Goal: Check status: Check status

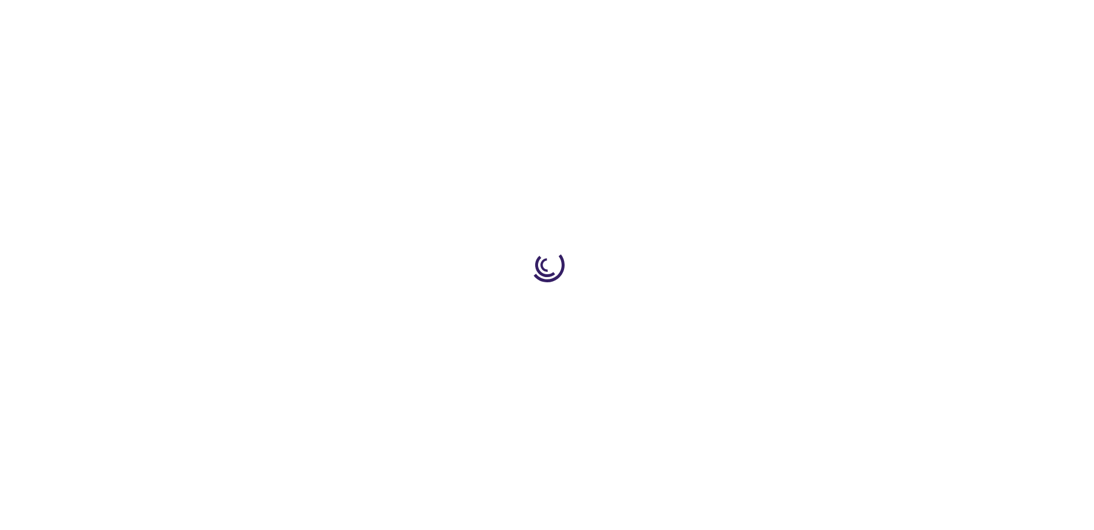
type input "0"
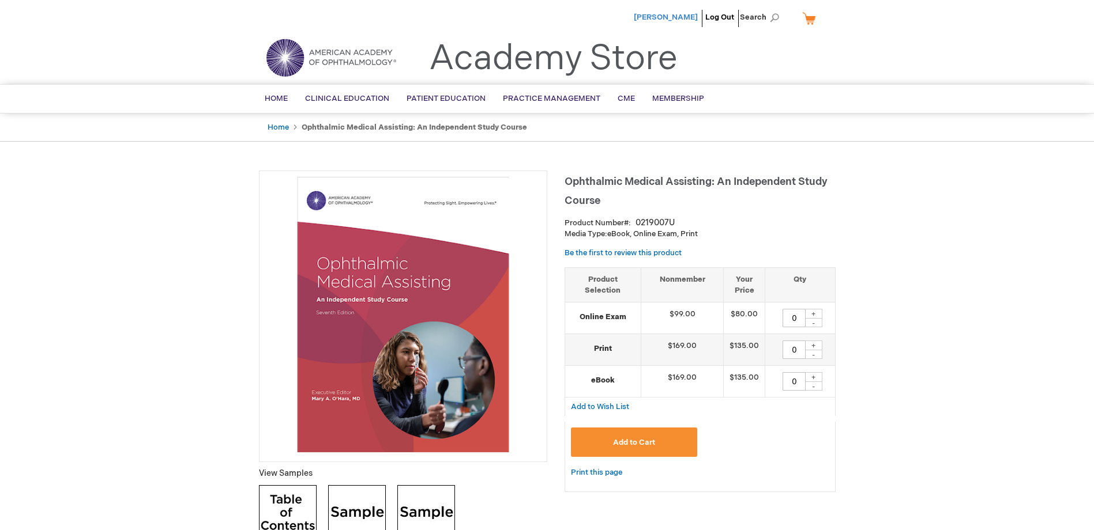
click at [676, 16] on span "[PERSON_NAME]" at bounding box center [666, 17] width 64 height 9
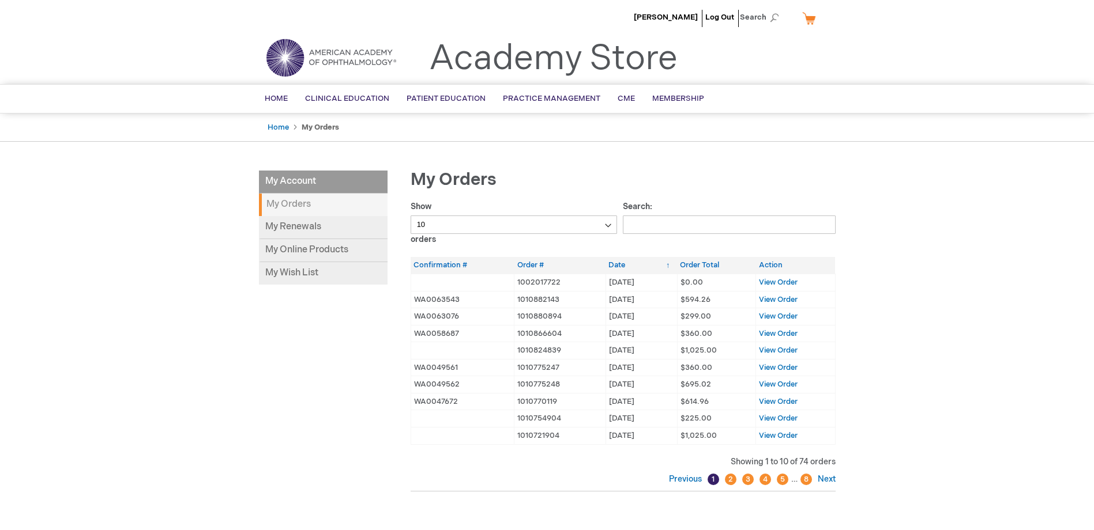
click at [616, 225] on select "10 25 50 100" at bounding box center [514, 225] width 207 height 18
select select "25"
click at [411, 216] on select "10 25 50 100" at bounding box center [514, 225] width 207 height 18
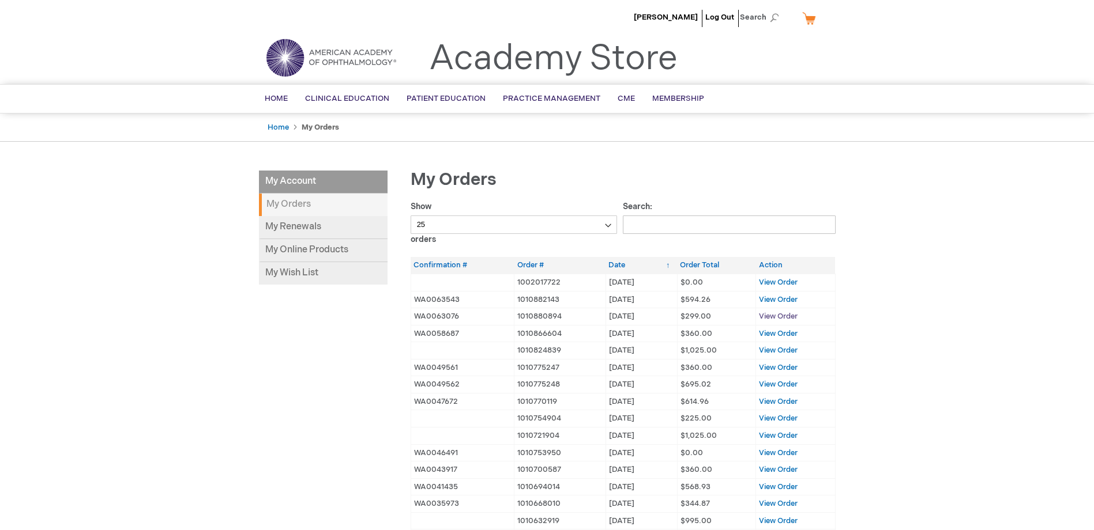
click at [767, 314] on span "View Order" at bounding box center [778, 316] width 39 height 9
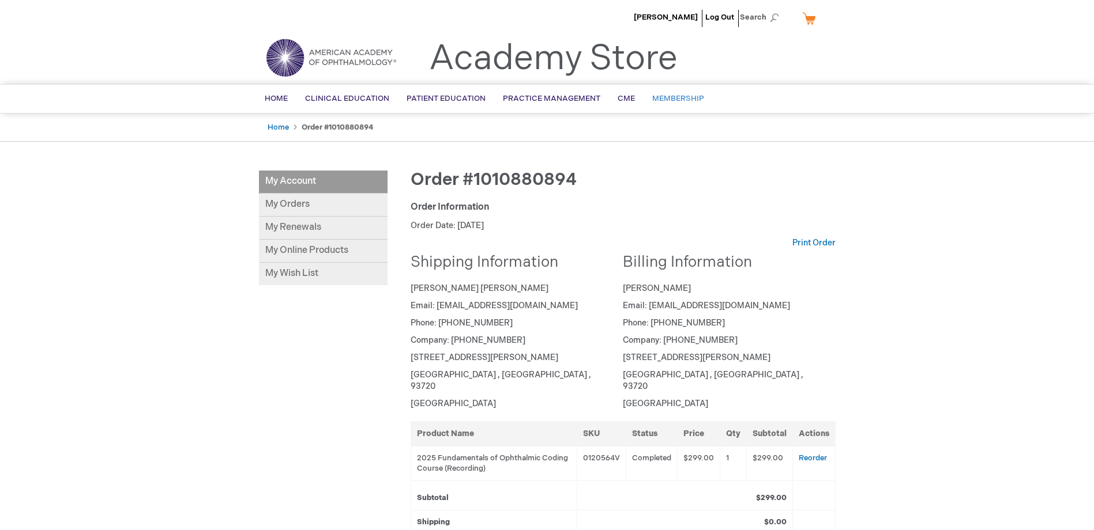
click at [665, 97] on span "Membership" at bounding box center [678, 98] width 52 height 9
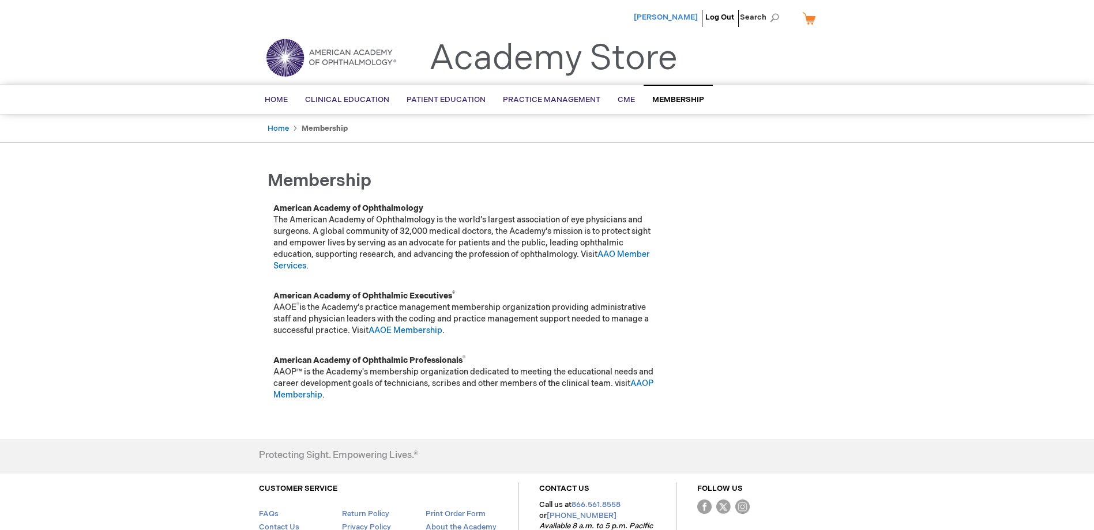
click at [679, 16] on span "[PERSON_NAME]" at bounding box center [666, 17] width 64 height 9
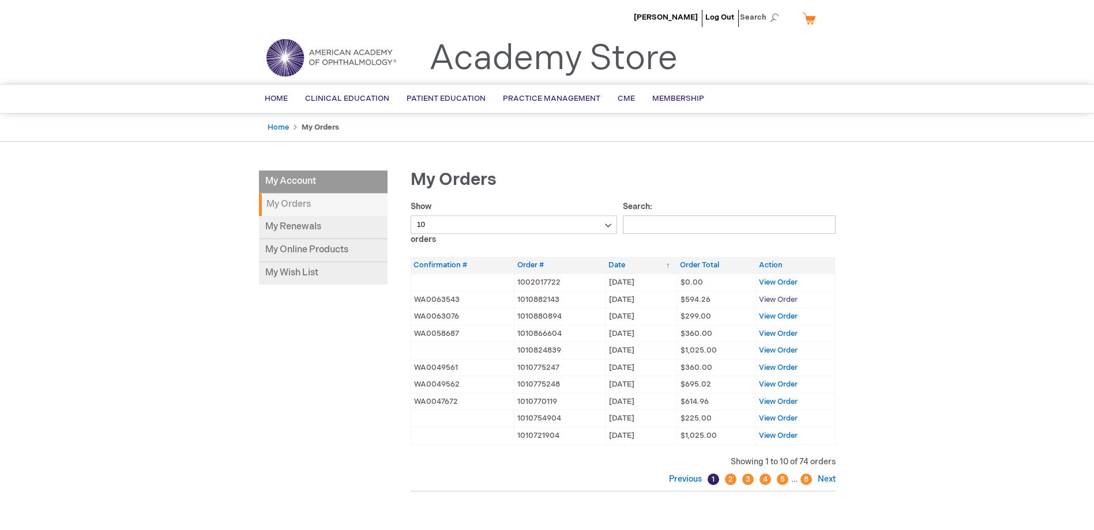
click at [773, 300] on span "View Order" at bounding box center [778, 299] width 39 height 9
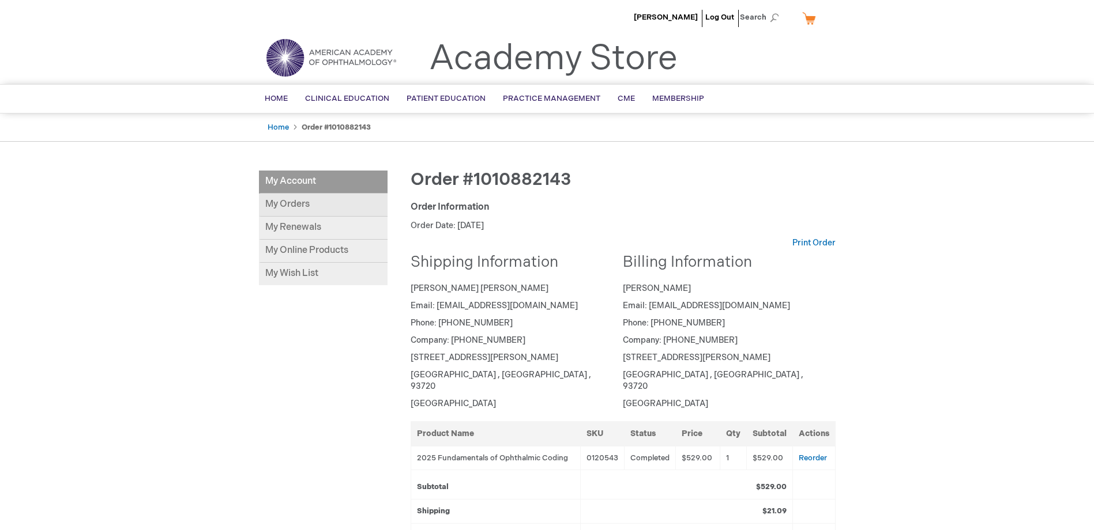
click at [306, 206] on link "My Orders" at bounding box center [323, 205] width 129 height 23
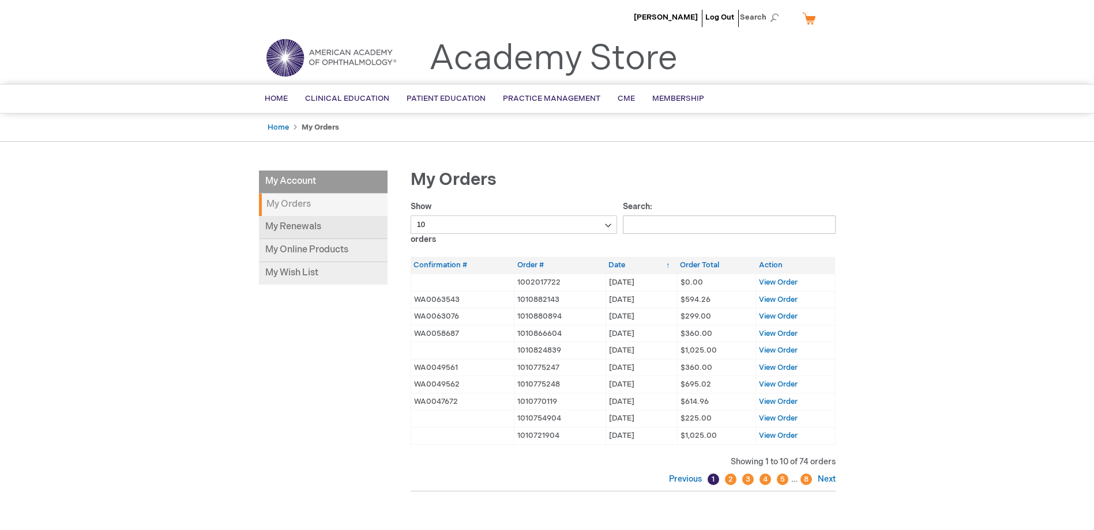
click at [292, 226] on link "My Renewals" at bounding box center [323, 227] width 129 height 23
click at [295, 248] on link "My Online Products" at bounding box center [323, 250] width 129 height 23
click at [293, 205] on strong "My Orders" at bounding box center [323, 205] width 129 height 22
click at [607, 225] on select "10 25 50 100" at bounding box center [514, 225] width 207 height 18
select select "100"
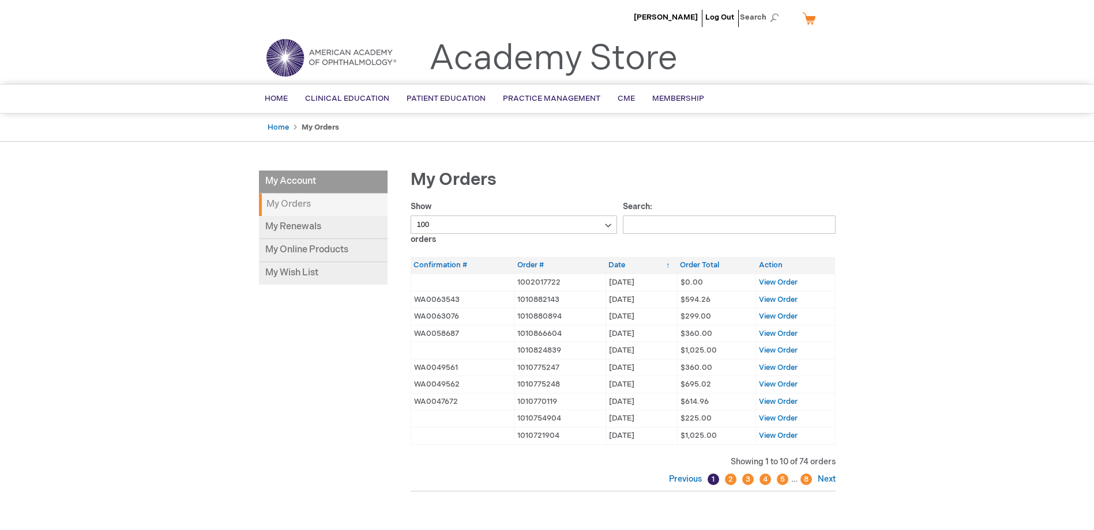
click at [411, 216] on select "10 25 50 100" at bounding box center [514, 225] width 207 height 18
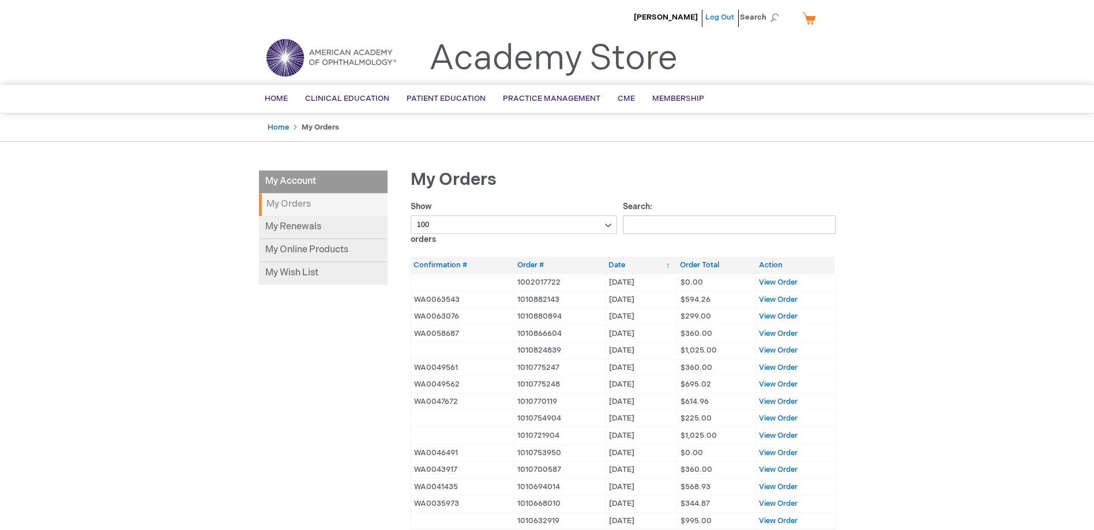
click at [725, 17] on link "Log Out" at bounding box center [719, 17] width 29 height 9
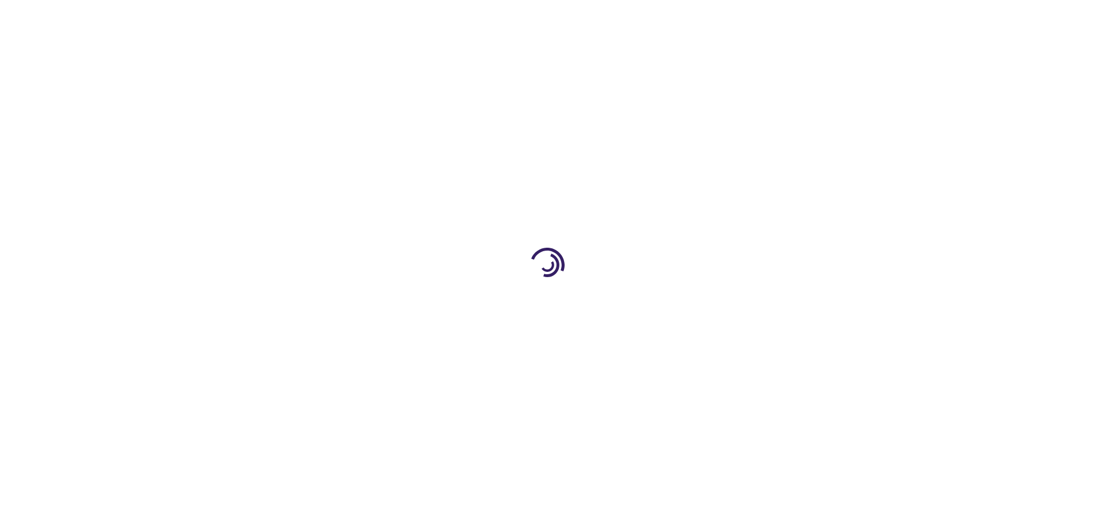
type input "0"
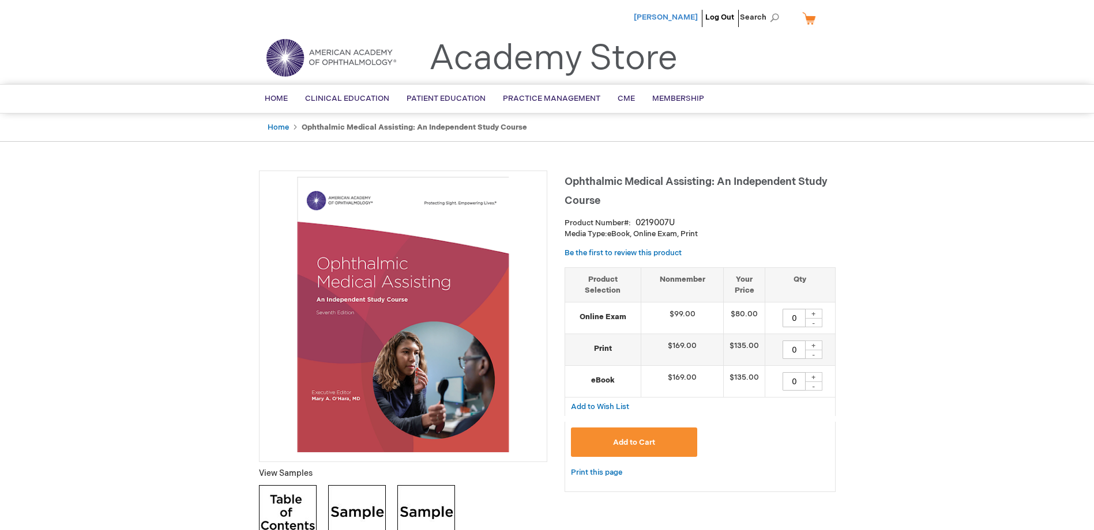
click at [677, 21] on span "[PERSON_NAME]" at bounding box center [666, 17] width 64 height 9
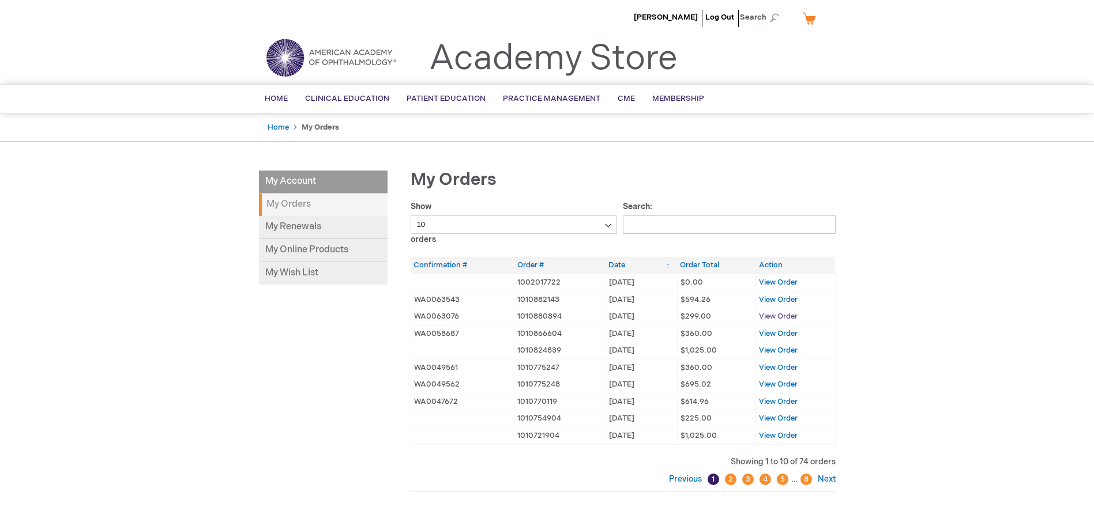
click at [773, 317] on span "View Order" at bounding box center [778, 316] width 39 height 9
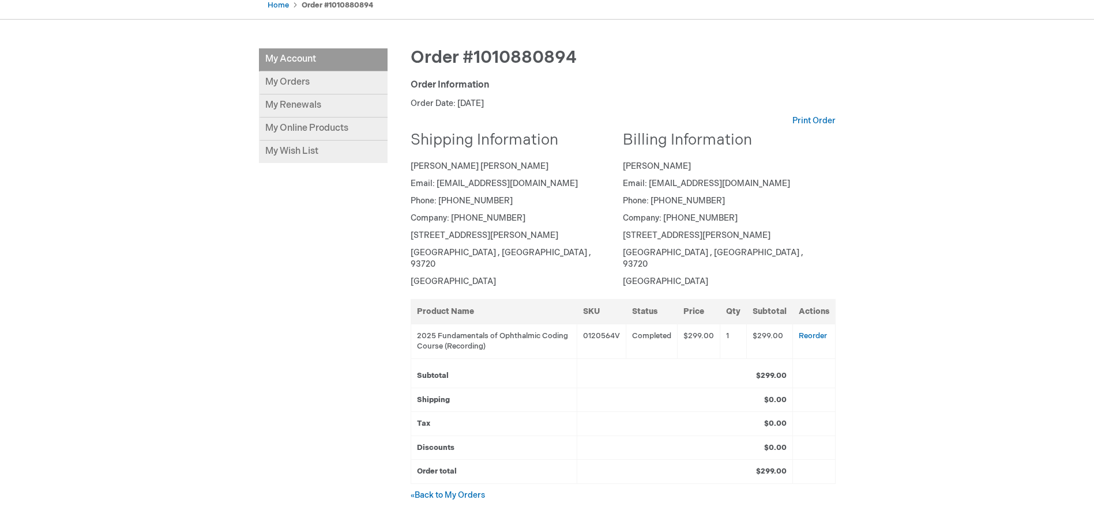
scroll to position [115, 0]
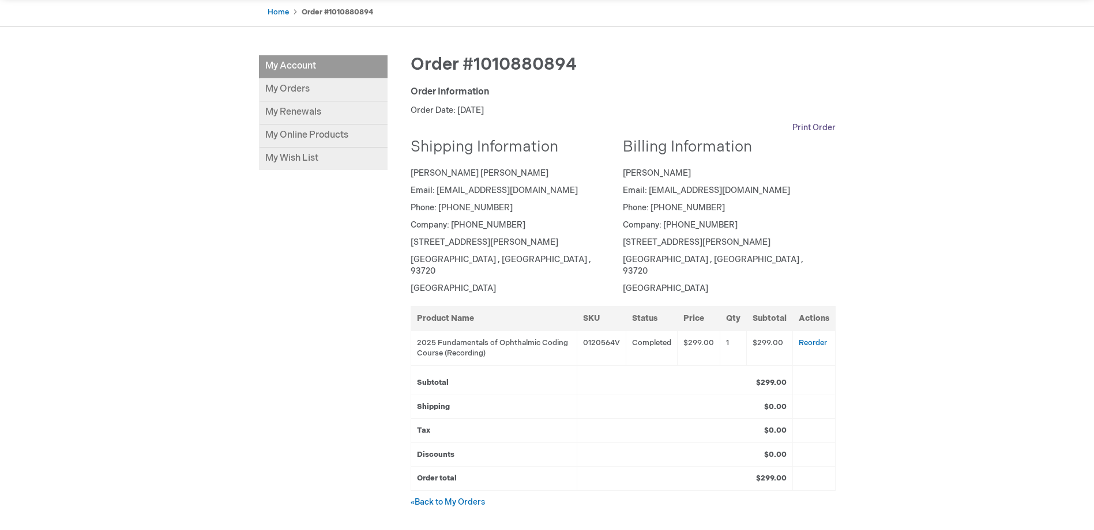
click at [809, 131] on link "Print Order" at bounding box center [813, 128] width 43 height 12
click at [322, 66] on li "My Account" at bounding box center [323, 66] width 129 height 23
click at [281, 10] on link "Home" at bounding box center [278, 11] width 21 height 9
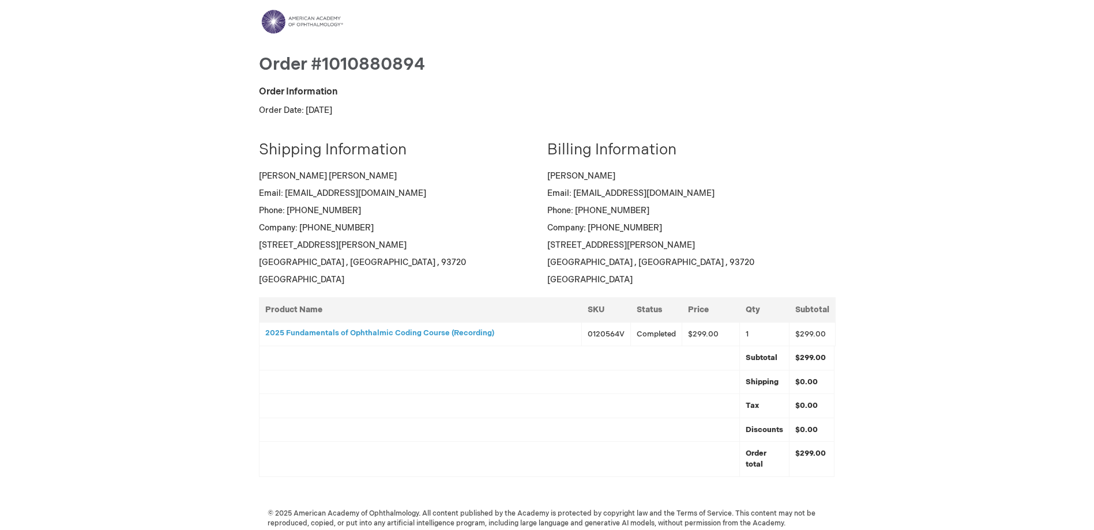
scroll to position [16, 0]
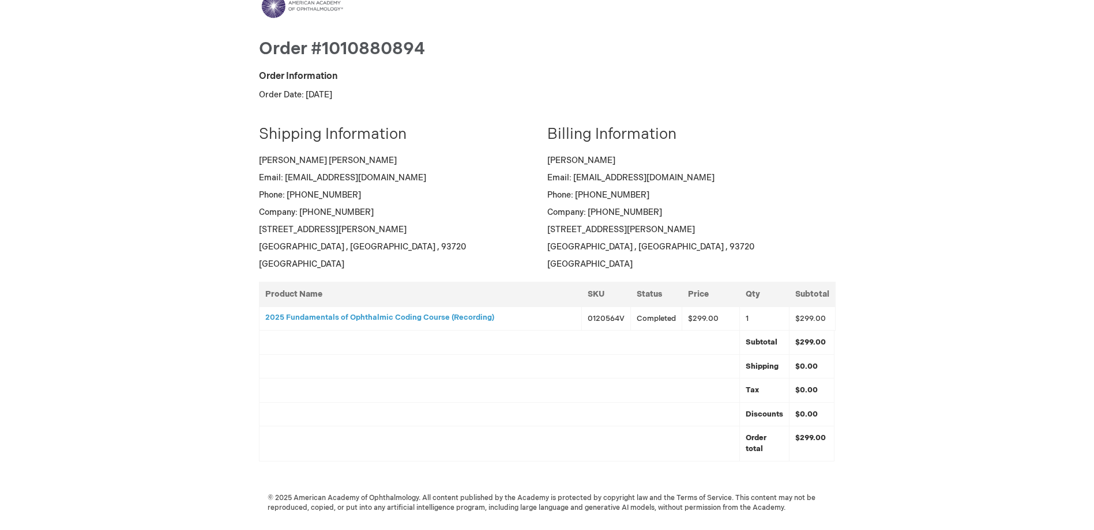
click at [215, 141] on div "Menu Search Search × Advanced Search Search Account Toggle Nav" at bounding box center [547, 257] width 1094 height 546
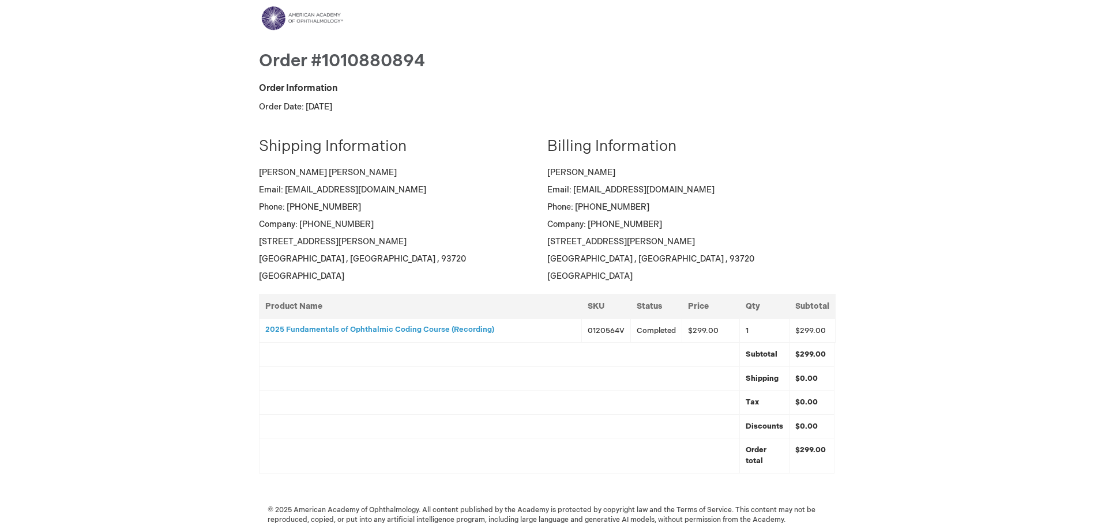
scroll to position [0, 0]
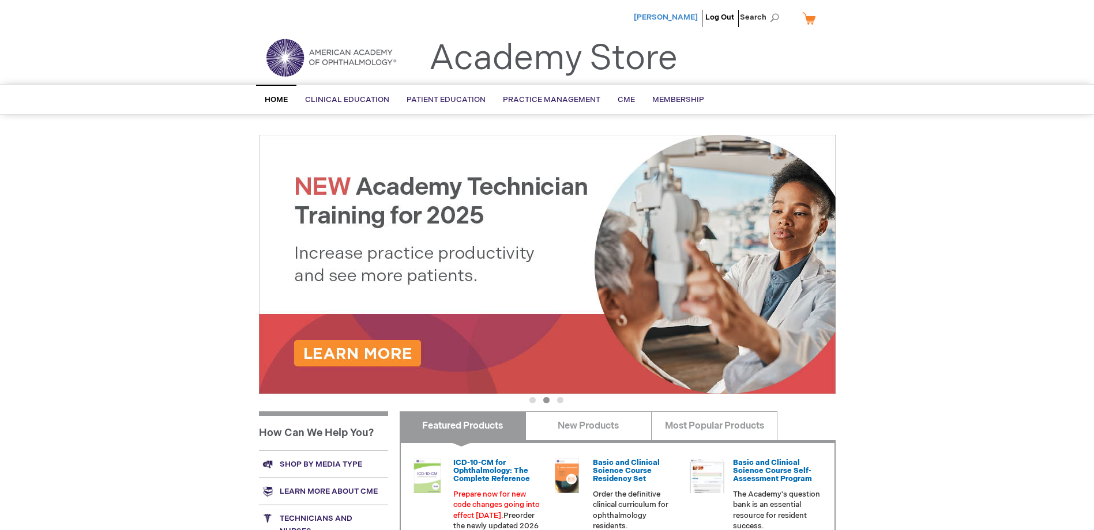
click at [679, 20] on span "[PERSON_NAME]" at bounding box center [666, 17] width 64 height 9
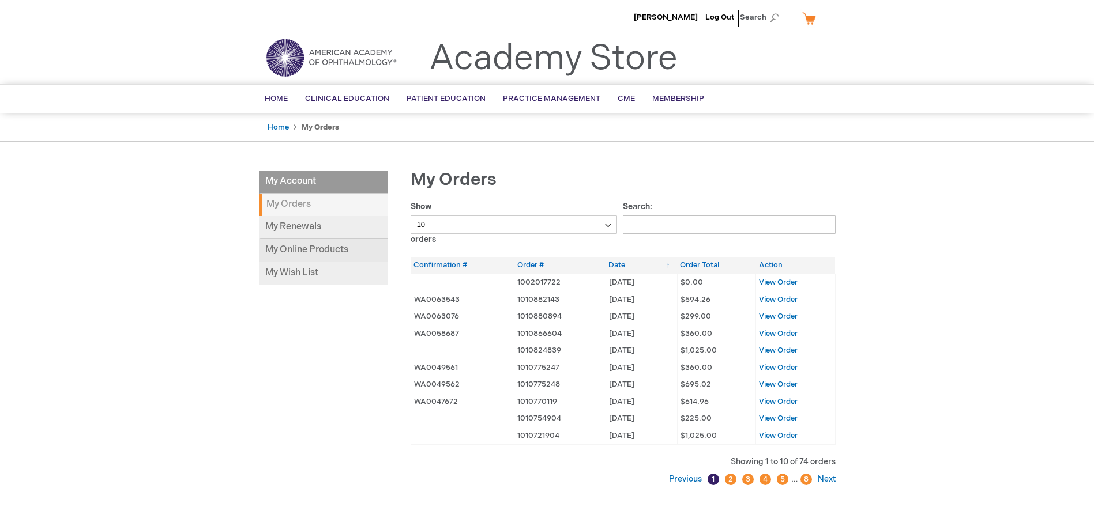
click at [281, 257] on link "My Online Products" at bounding box center [323, 250] width 129 height 23
